Goal: Information Seeking & Learning: Find specific fact

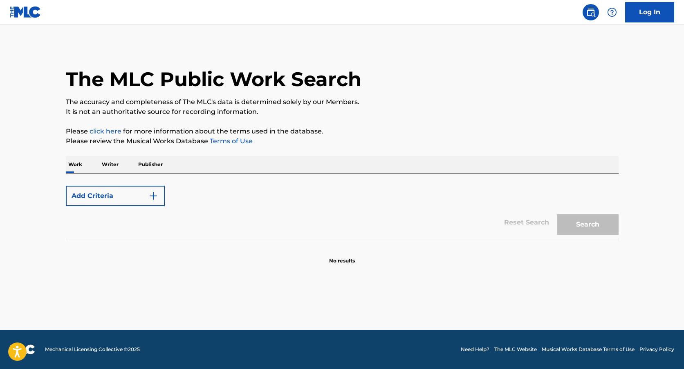
click at [106, 195] on button "Add Criteria" at bounding box center [115, 196] width 99 height 20
click at [78, 163] on p "Work" at bounding box center [75, 164] width 19 height 17
click at [113, 164] on p "Writer" at bounding box center [110, 164] width 22 height 17
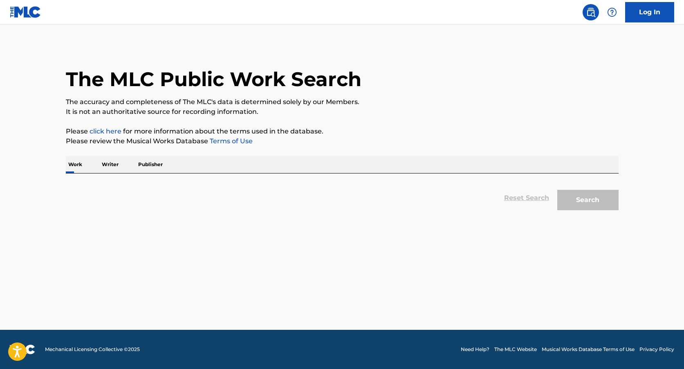
click at [213, 164] on div "Work Writer Publisher" at bounding box center [342, 164] width 553 height 17
click at [526, 195] on div "Reset Search Search" at bounding box center [342, 198] width 553 height 33
click at [581, 210] on div "Search" at bounding box center [585, 198] width 65 height 33
click at [581, 206] on div "Search" at bounding box center [585, 198] width 65 height 33
click at [109, 132] on link "click here" at bounding box center [106, 132] width 32 height 8
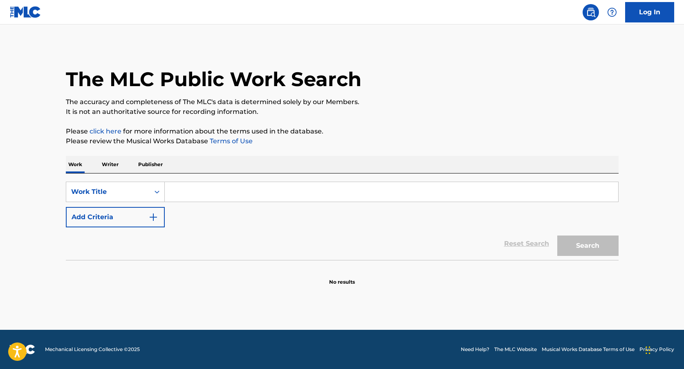
click at [185, 194] on input "Search Form" at bounding box center [391, 192] width 453 height 20
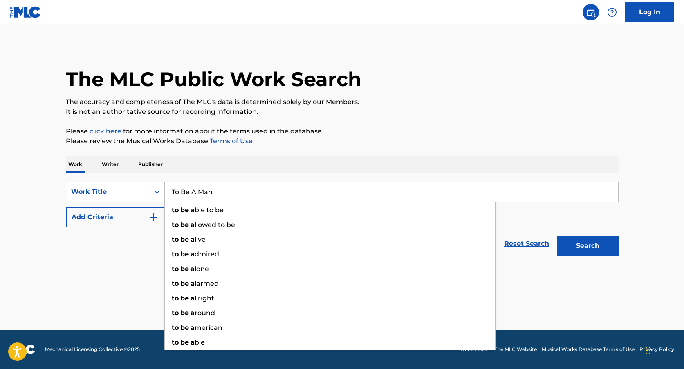
type input "To Be A Man"
click at [139, 217] on button "Add Criteria" at bounding box center [115, 217] width 99 height 20
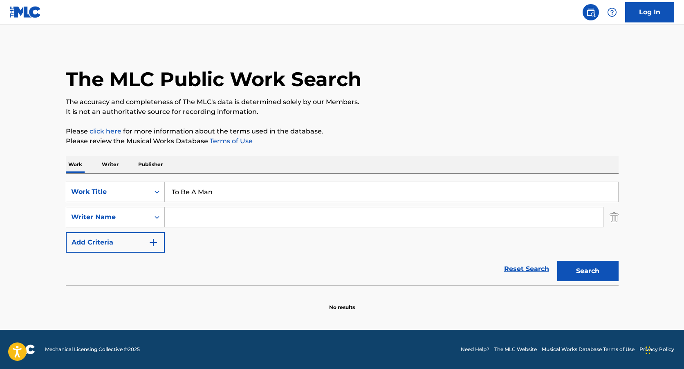
click at [183, 218] on input "Search Form" at bounding box center [384, 218] width 438 height 20
click at [557, 261] on button "Search" at bounding box center [587, 271] width 61 height 20
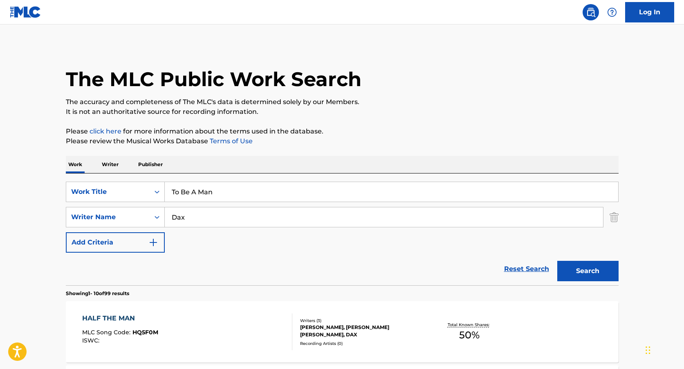
click at [153, 240] on img "Search Form" at bounding box center [153, 243] width 10 height 10
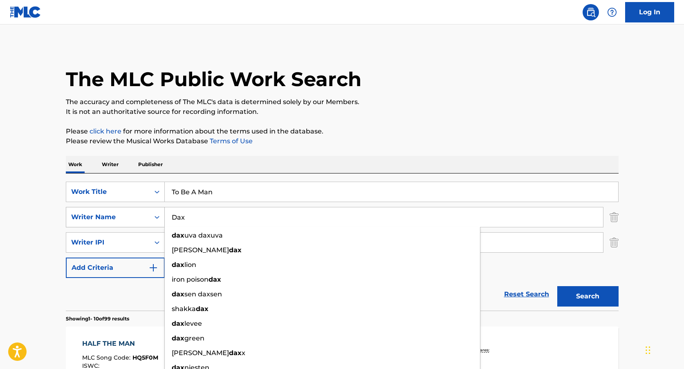
drag, startPoint x: 202, startPoint y: 219, endPoint x: 159, endPoint y: 212, distance: 43.9
click at [159, 212] on div "SearchWithCriteriad5aff03e-5f05-4f91-98d8-6f49152a46e3 Writer Name Dax dax uva …" at bounding box center [342, 217] width 553 height 20
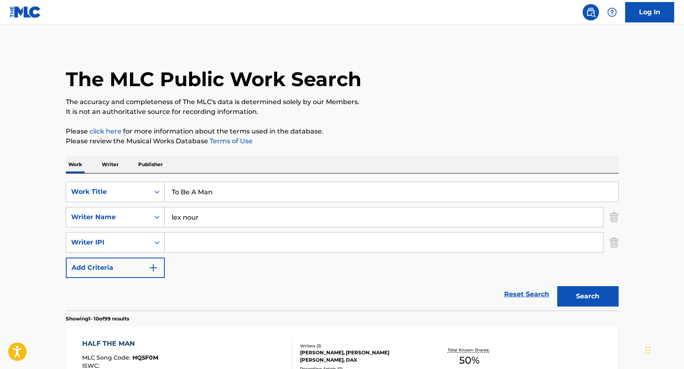
type input "lex nour"
click at [582, 300] on button "Search" at bounding box center [587, 296] width 61 height 20
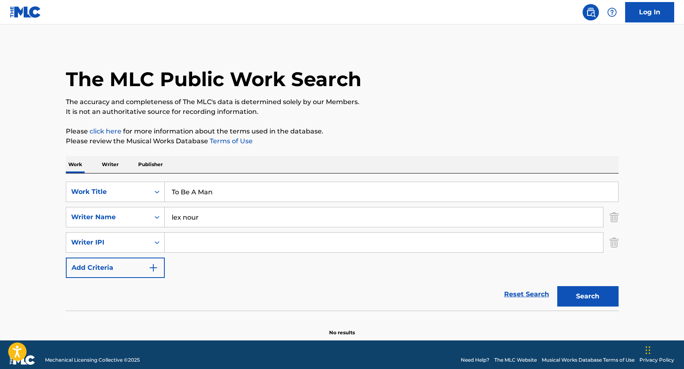
click at [106, 165] on p "Writer" at bounding box center [110, 164] width 22 height 17
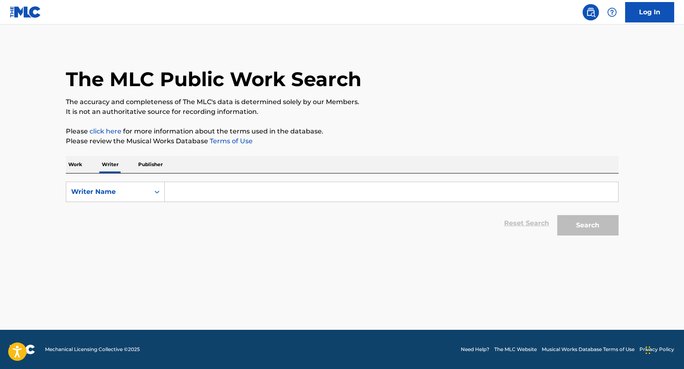
click at [204, 194] on input "Search Form" at bounding box center [391, 192] width 453 height 20
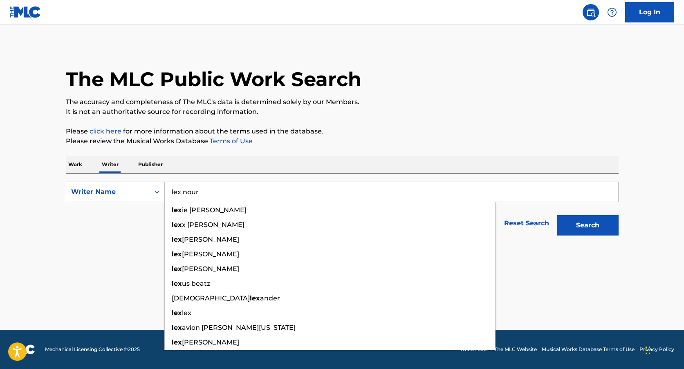
click at [557, 215] on button "Search" at bounding box center [587, 225] width 61 height 20
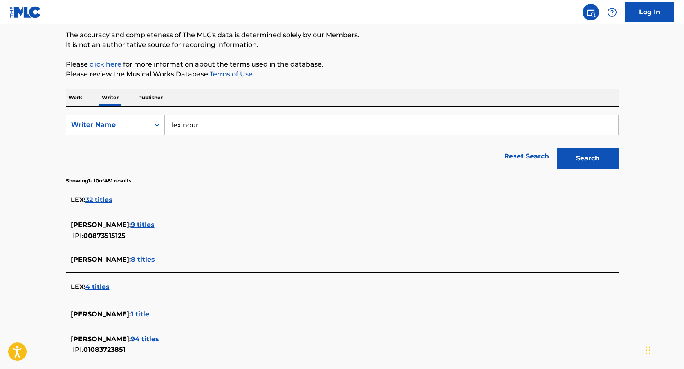
scroll to position [70, 0]
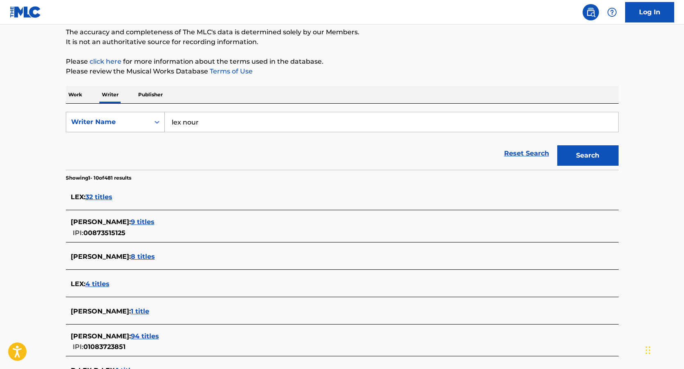
drag, startPoint x: 204, startPoint y: 124, endPoint x: 159, endPoint y: 116, distance: 45.3
click at [159, 116] on div "SearchWithCriteria4dbc912e-4117-427c-b295-b797cfaadae2 Writer Name [PERSON_NAME]" at bounding box center [342, 122] width 553 height 20
paste input "[PERSON_NAME]"
click at [591, 152] on button "Search" at bounding box center [587, 155] width 61 height 20
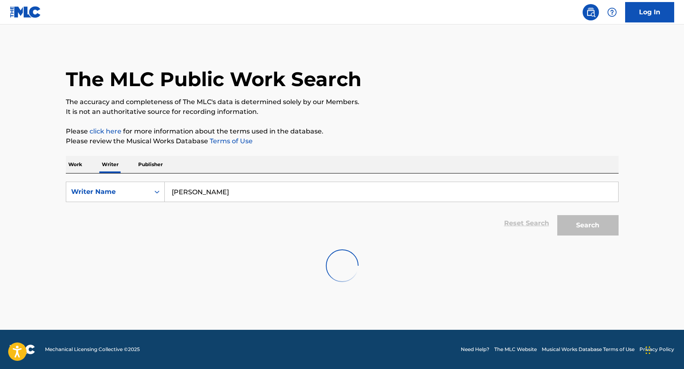
scroll to position [0, 0]
click at [274, 190] on input "[PERSON_NAME]" at bounding box center [391, 192] width 453 height 20
type input "[PERSON_NAME]"
click at [74, 163] on p "Work" at bounding box center [75, 164] width 19 height 17
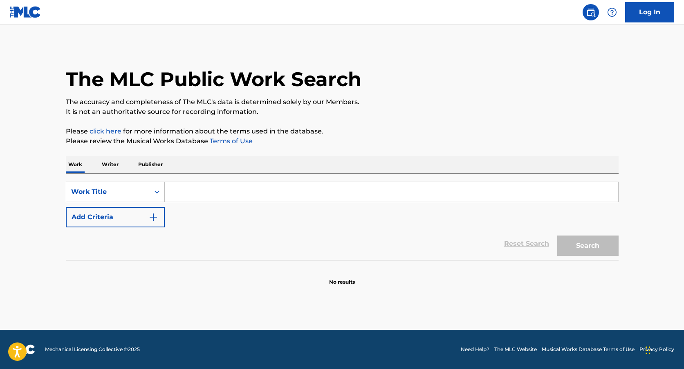
click at [206, 194] on input "Search Form" at bounding box center [391, 192] width 453 height 20
type input "to be a man"
click at [150, 215] on img "Search Form" at bounding box center [153, 218] width 10 height 10
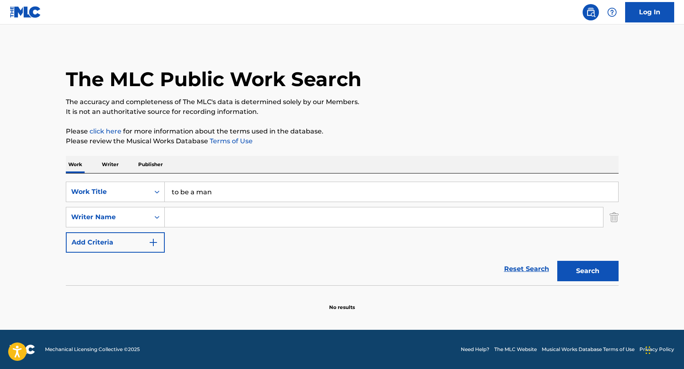
click at [191, 211] on input "Search Form" at bounding box center [384, 218] width 438 height 20
paste input "[PERSON_NAME]"
type input "[PERSON_NAME]"
click at [571, 273] on button "Search" at bounding box center [587, 271] width 61 height 20
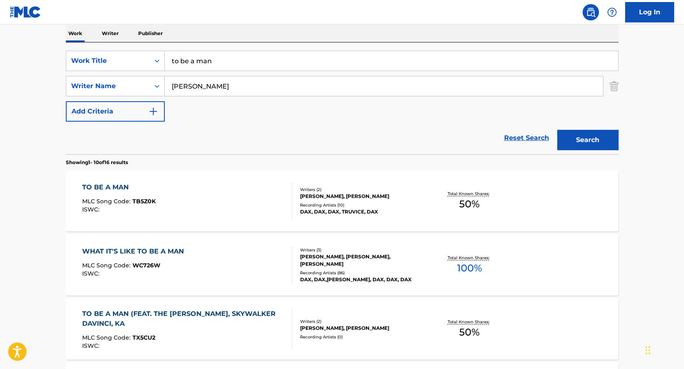
scroll to position [129, 0]
